Goal: Book appointment/travel/reservation

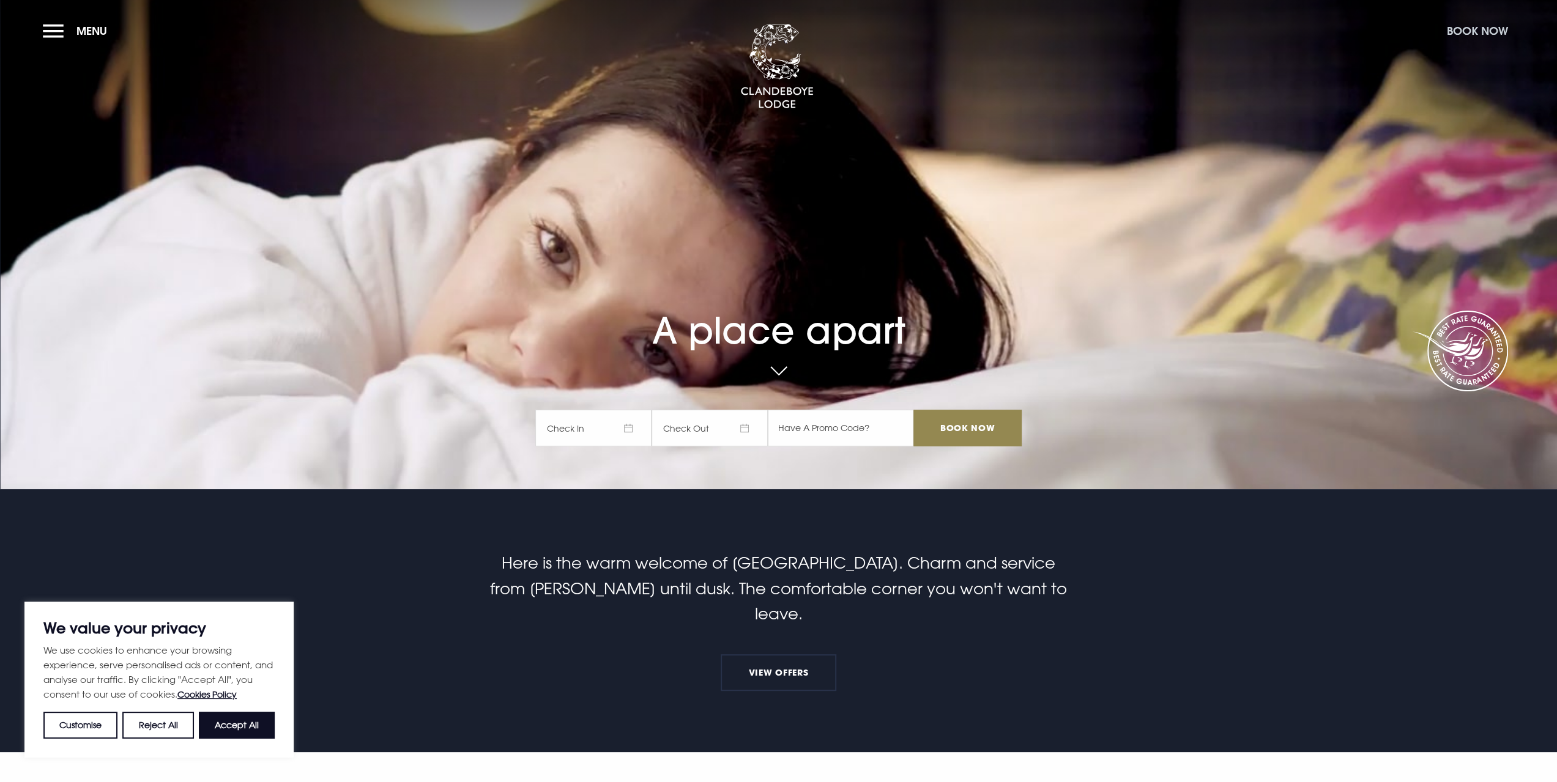
click at [1468, 34] on button "Book Now" at bounding box center [1476, 31] width 73 height 26
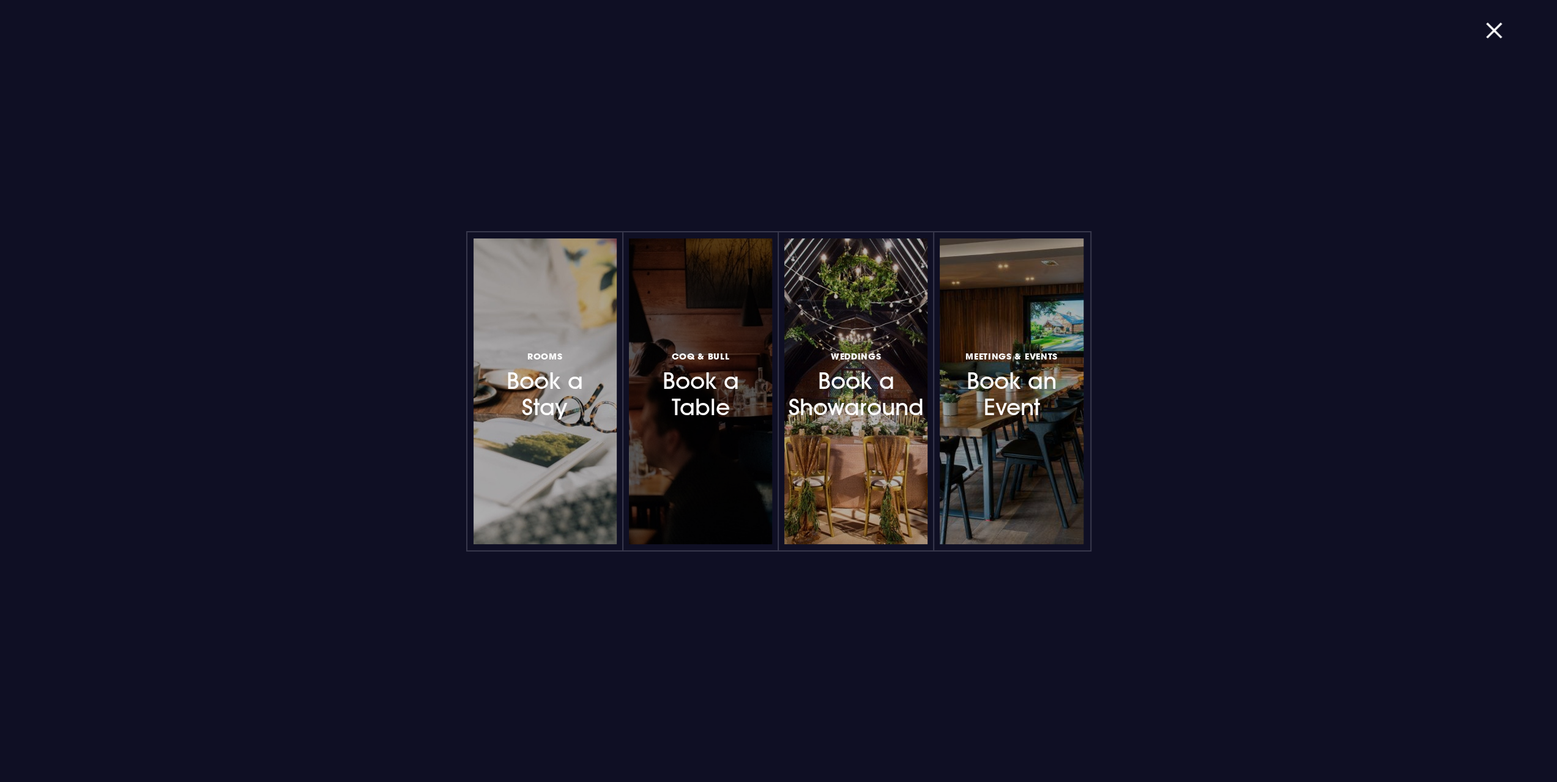
click at [666, 441] on div at bounding box center [700, 392] width 143 height 306
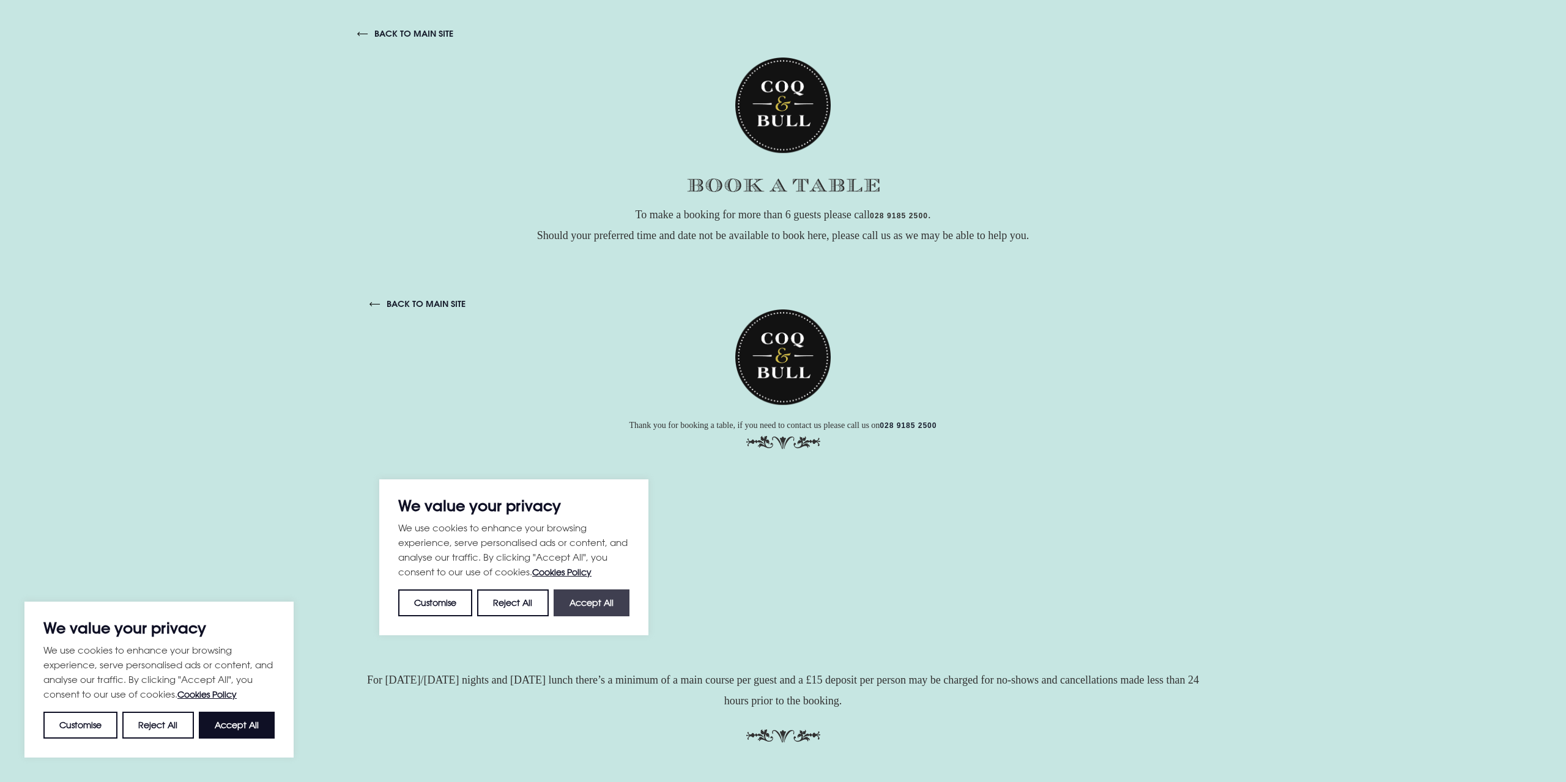
click at [599, 601] on button "Accept All" at bounding box center [592, 602] width 76 height 27
checkbox input "true"
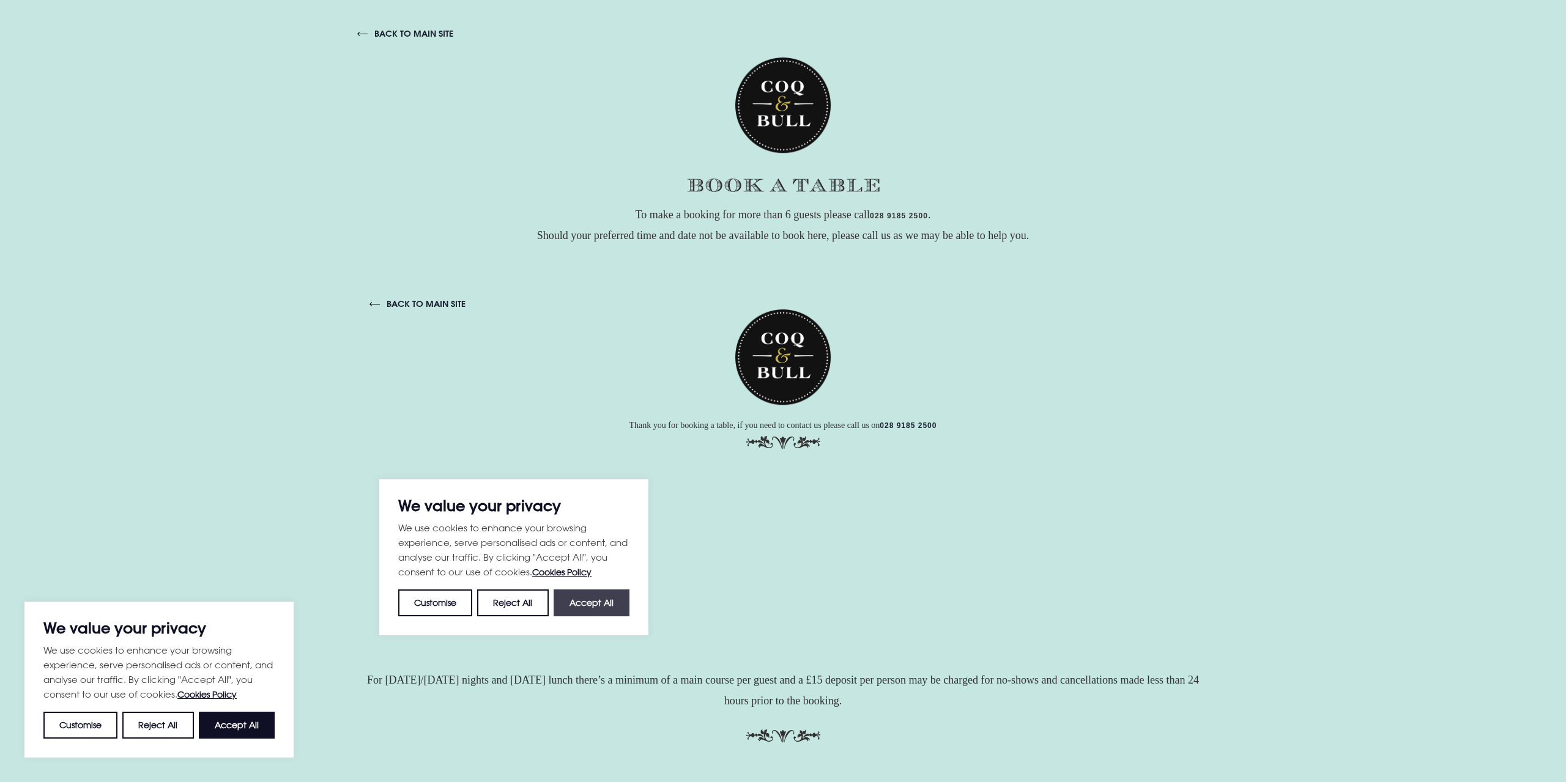
checkbox input "true"
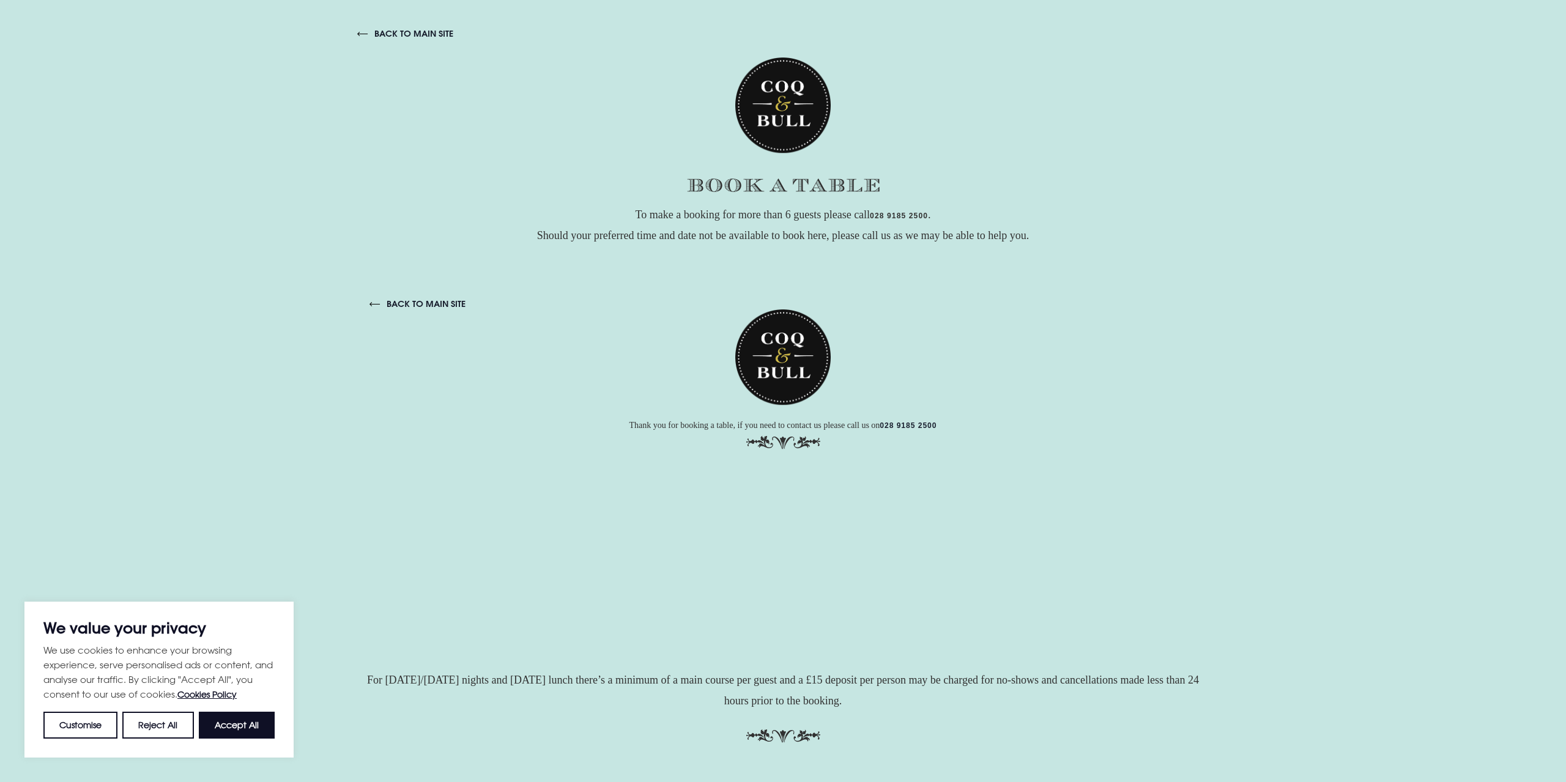
click at [1270, 387] on div "back to main site To make a booking for more than 6 guests please call 028 9185…" at bounding box center [783, 391] width 1566 height 782
click at [248, 718] on button "Accept All" at bounding box center [237, 725] width 76 height 27
checkbox input "true"
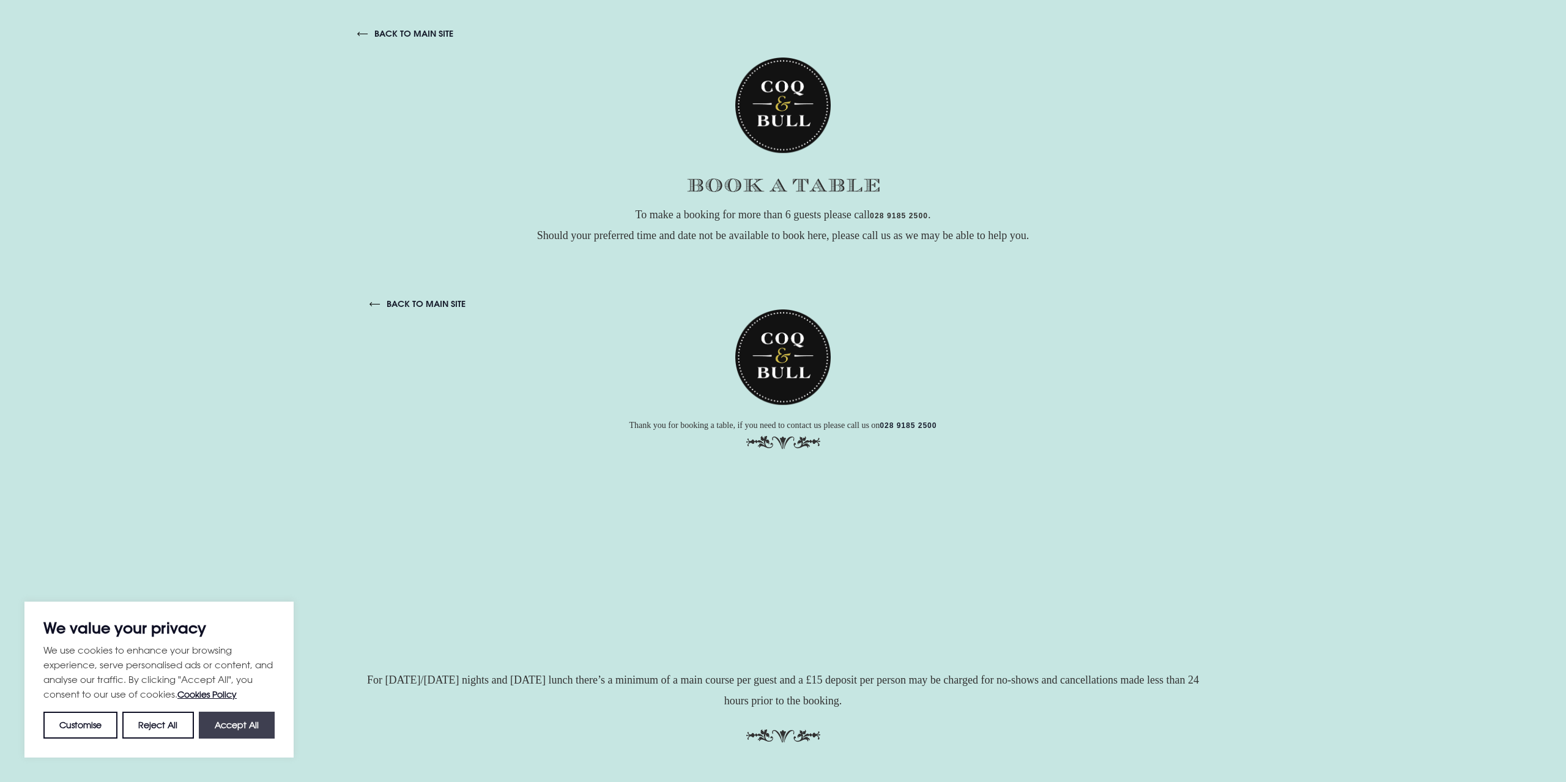
checkbox input "true"
